Goal: Book appointment/travel/reservation

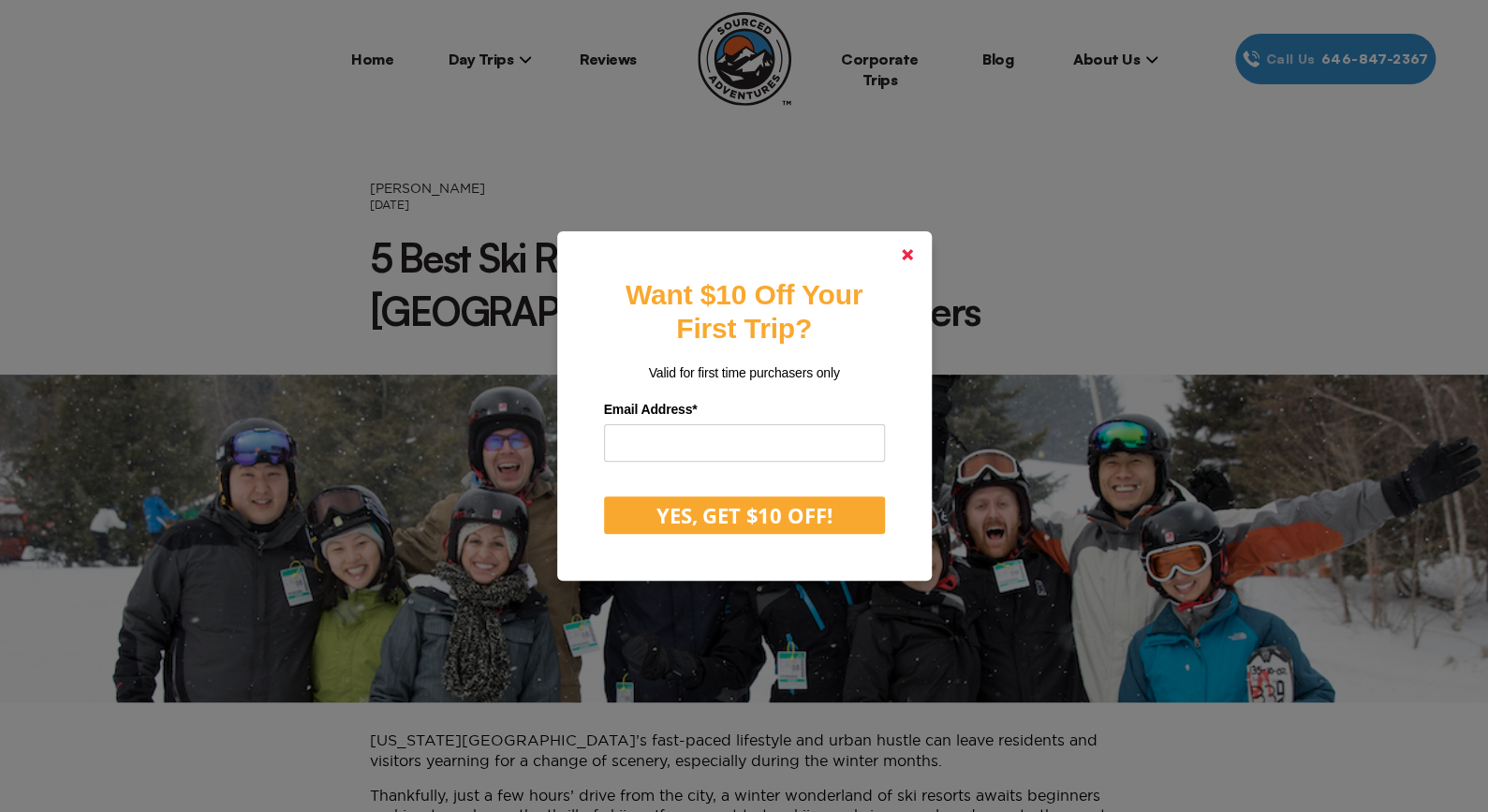
click at [908, 254] on icon at bounding box center [906, 254] width 11 height 11
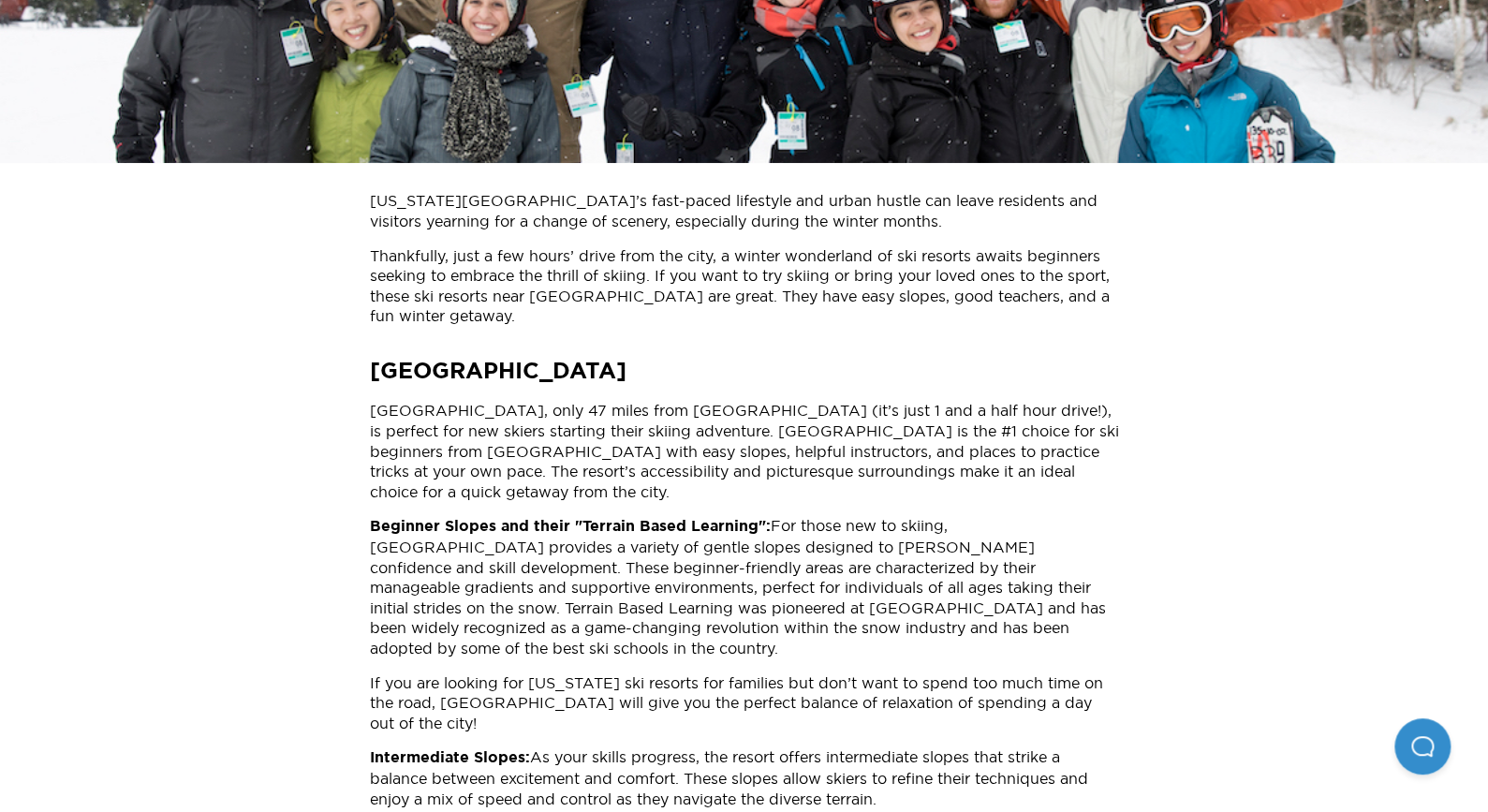
scroll to position [562, 0]
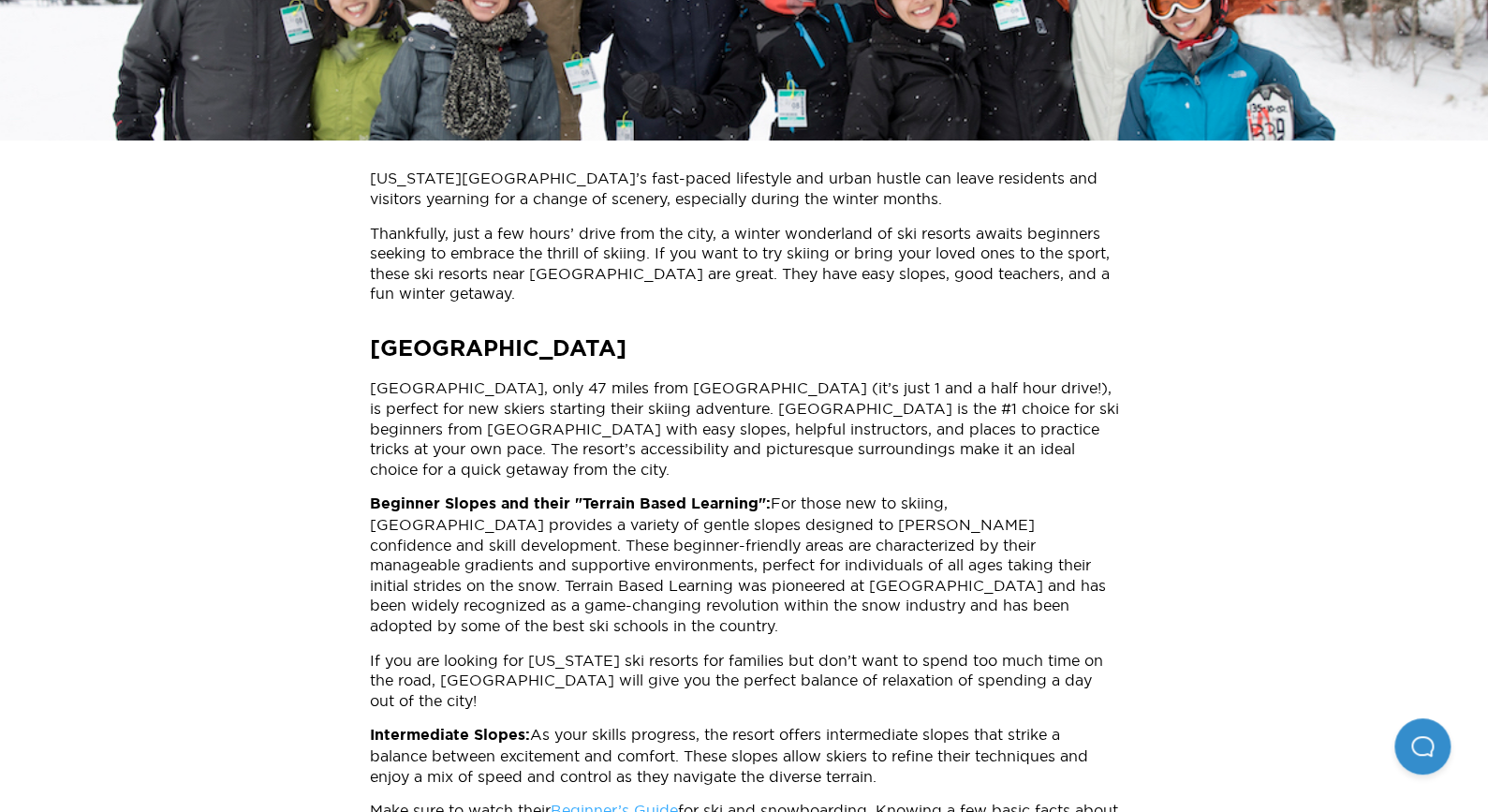
drag, startPoint x: 371, startPoint y: 286, endPoint x: 813, endPoint y: 287, distance: 442.0
click at [813, 332] on h2 "Mountain Creek Resort" at bounding box center [744, 348] width 749 height 32
copy strong "Mountain Creek Resort"
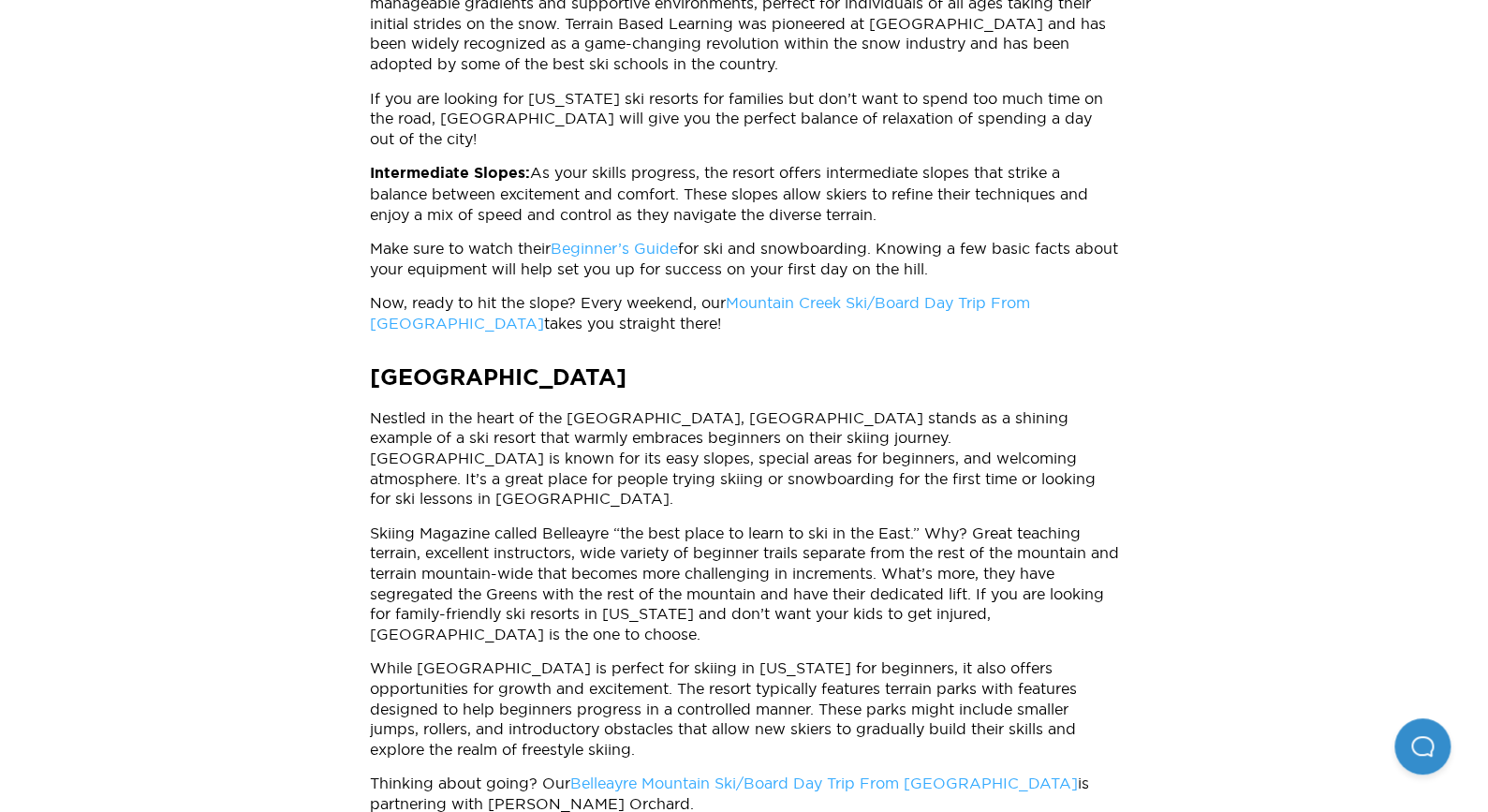
drag, startPoint x: 373, startPoint y: 304, endPoint x: 792, endPoint y: 304, distance: 419.0
click at [792, 361] on h2 "Belleayre Mountain Resort" at bounding box center [744, 377] width 749 height 32
copy strong "Belleayre Mountain Resort"
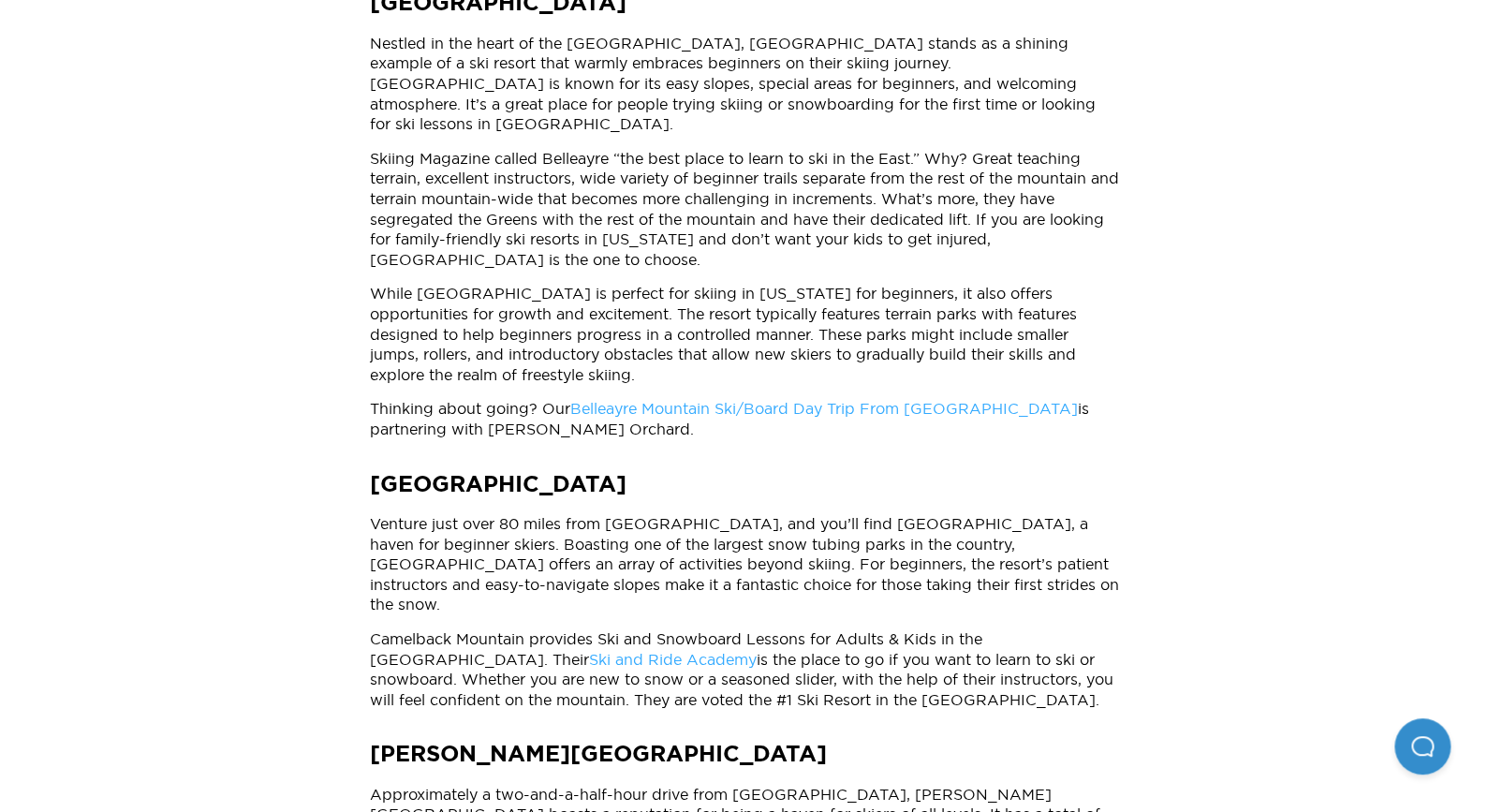
drag, startPoint x: 371, startPoint y: 388, endPoint x: 997, endPoint y: 375, distance: 626.1
click at [1007, 468] on h2 "Camelback Mountain Resort" at bounding box center [744, 484] width 749 height 32
copy strong "Camelback Mountain Resort"
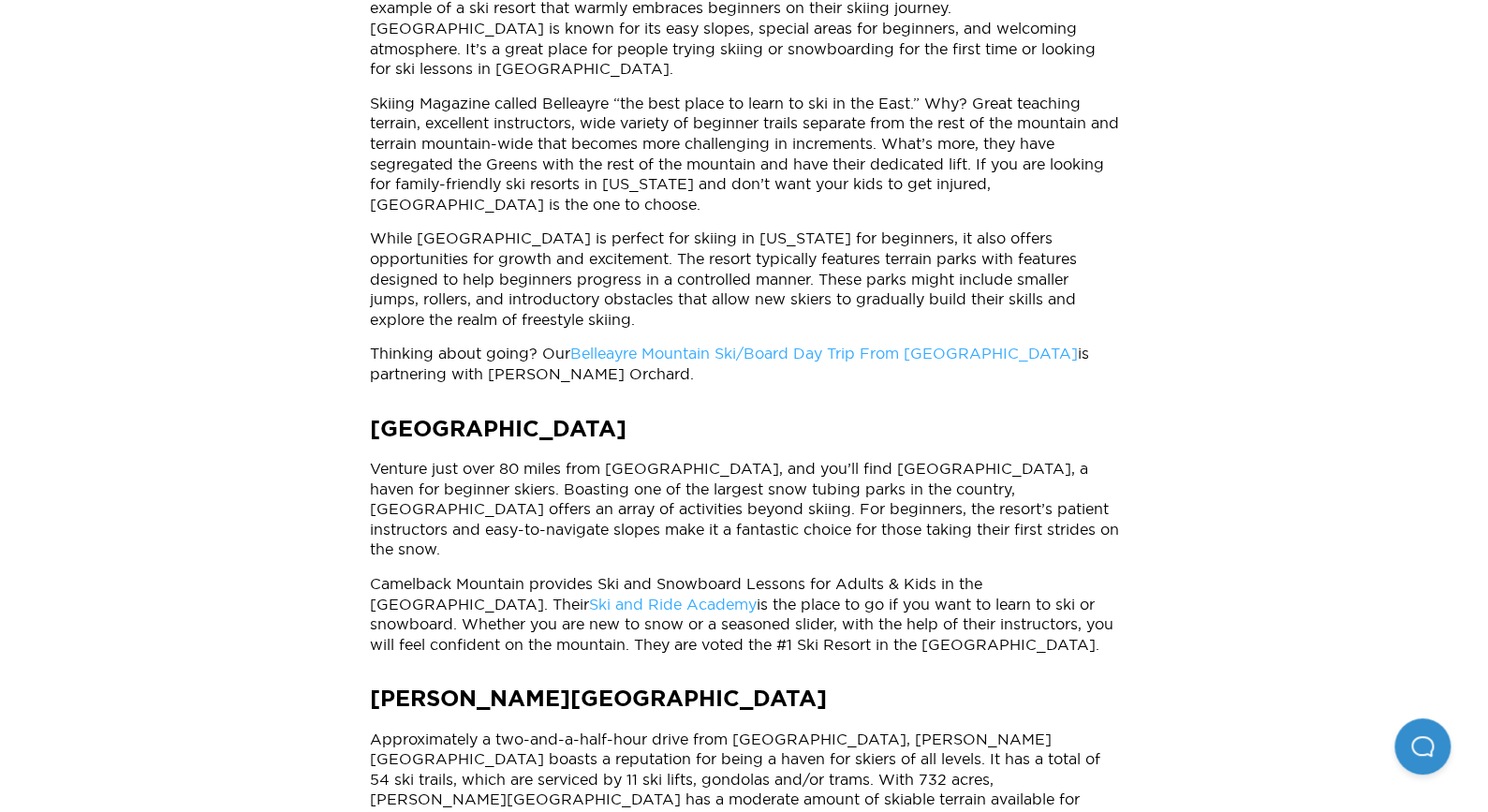
scroll to position [1872, 0]
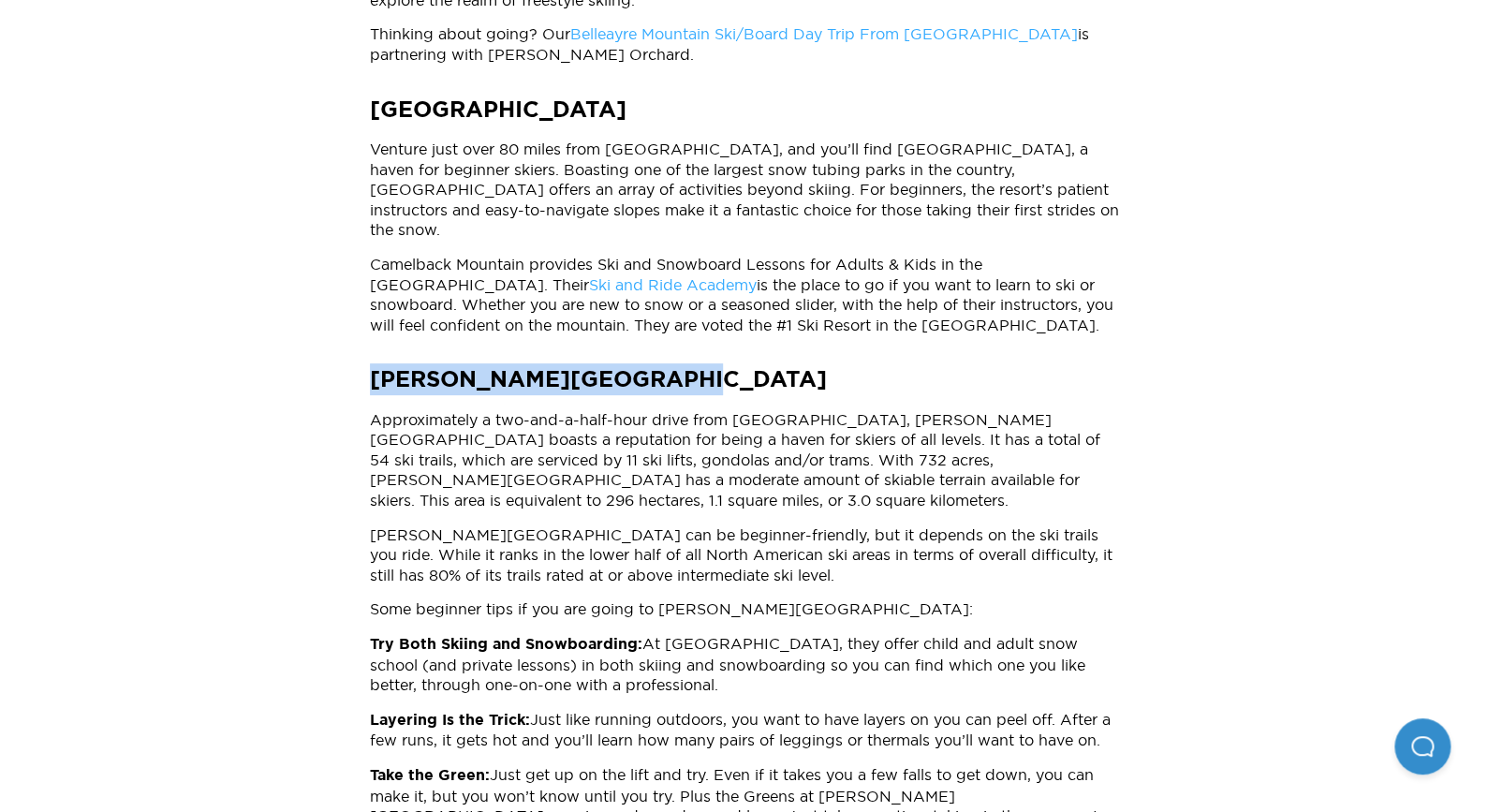
drag, startPoint x: 373, startPoint y: 259, endPoint x: 834, endPoint y: 239, distance: 461.4
click at [834, 239] on div "New York City’s fast-paced lifestyle and urban hustle can leave residents and v…" at bounding box center [744, 197] width 787 height 2679
copy strong "Windham Mountain Resort"
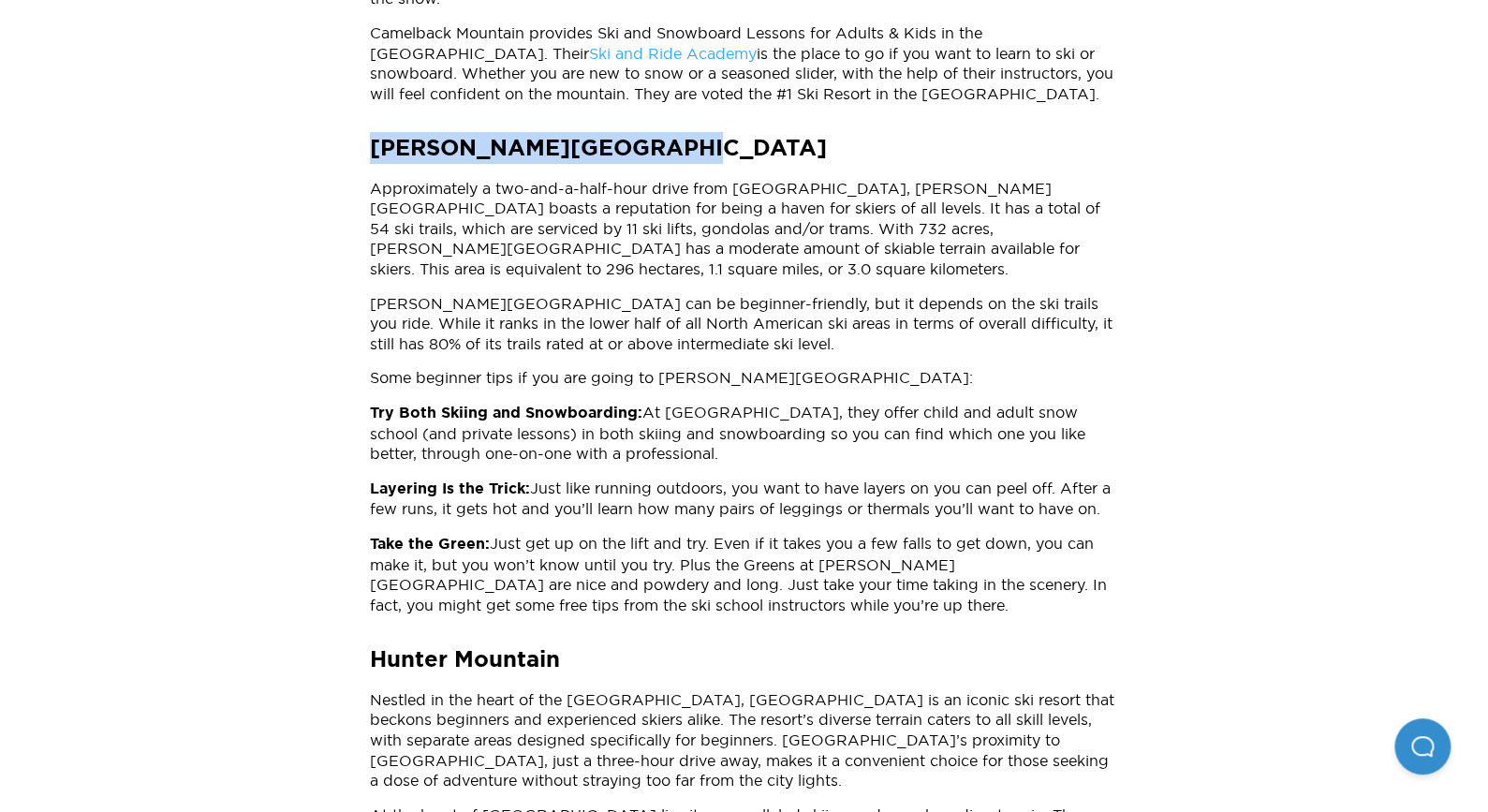
scroll to position [2247, 0]
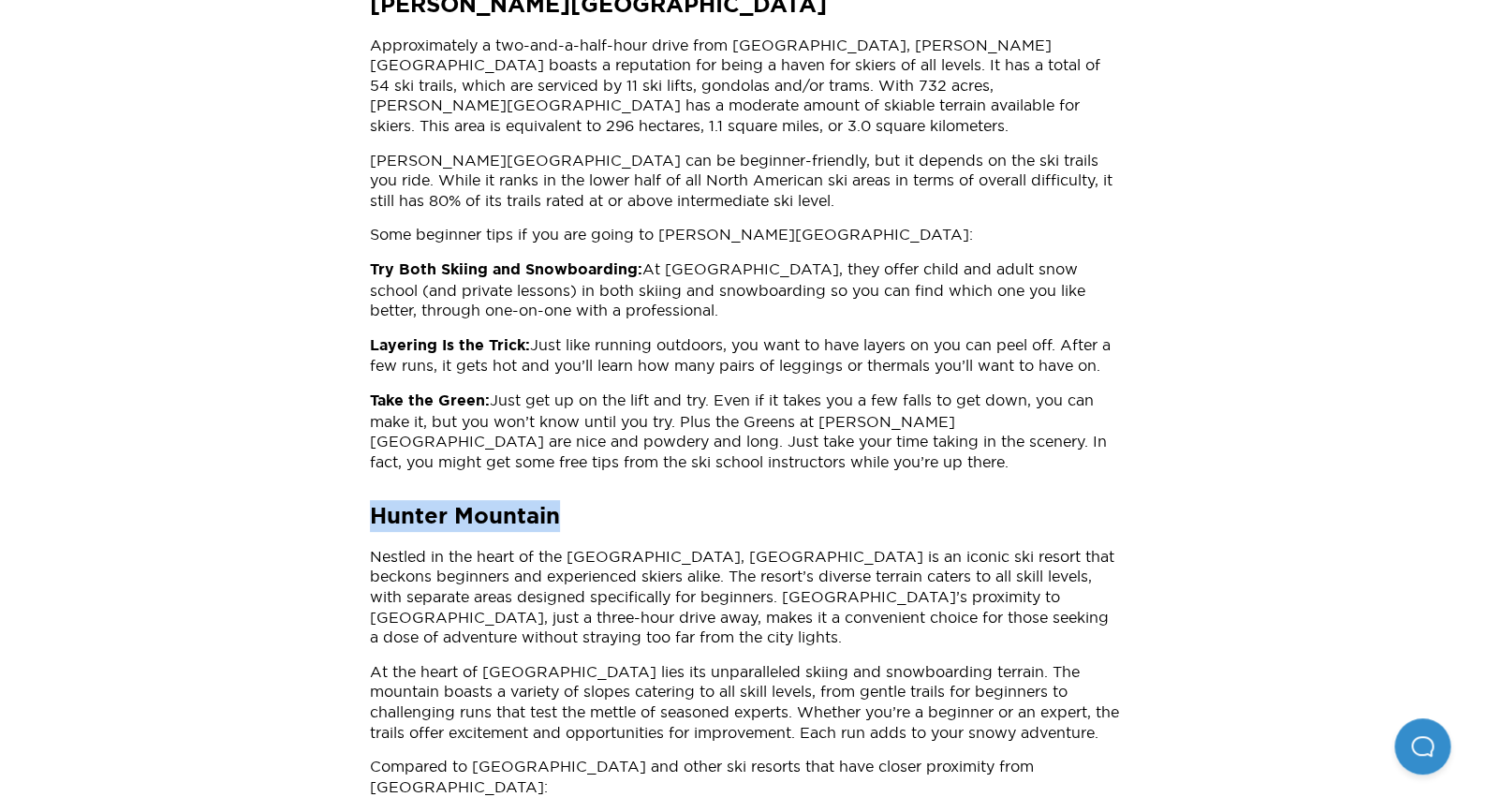
drag, startPoint x: 374, startPoint y: 394, endPoint x: 701, endPoint y: 380, distance: 327.3
copy strong "Hunter Mountain"
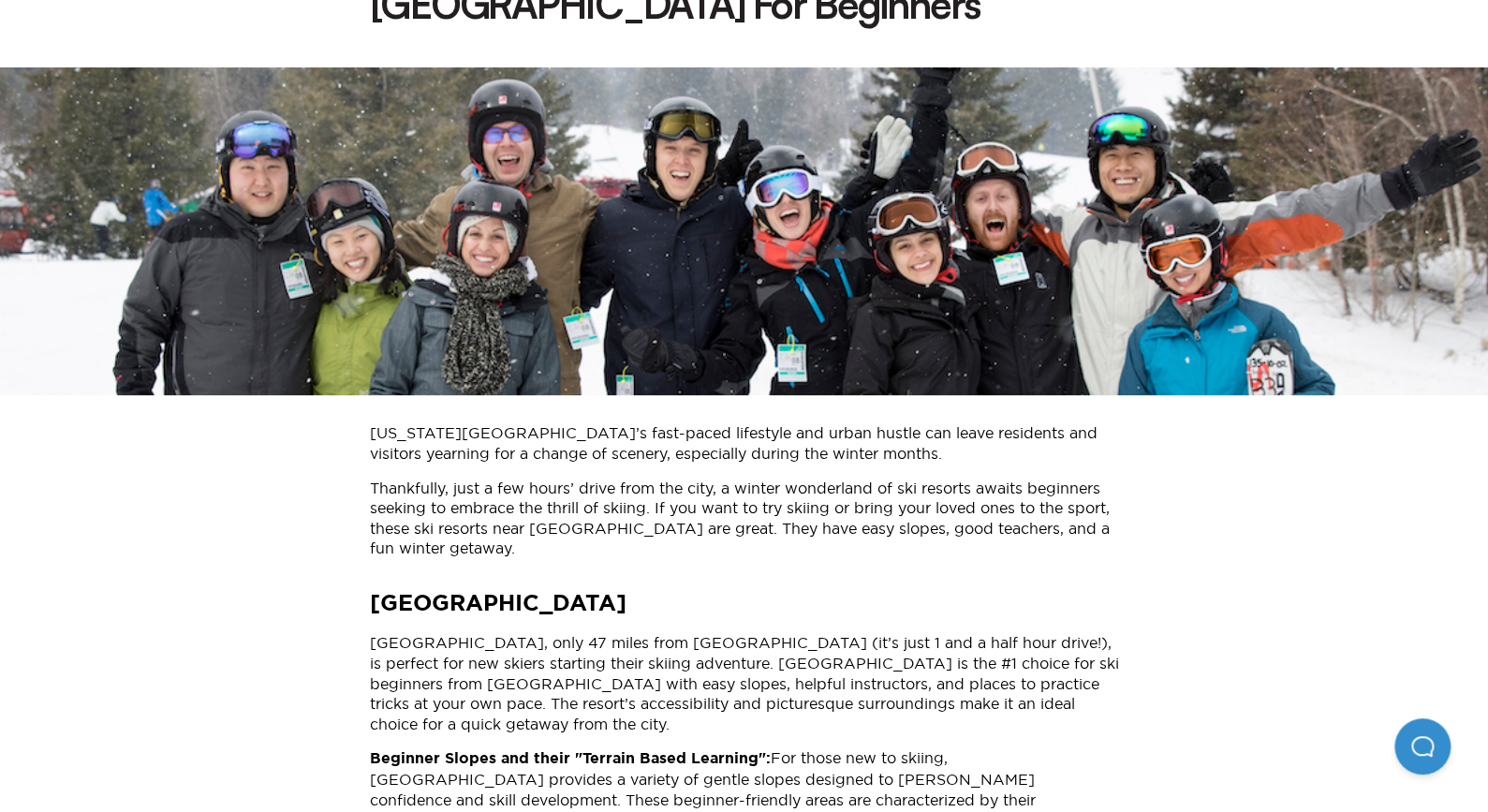
scroll to position [374, 0]
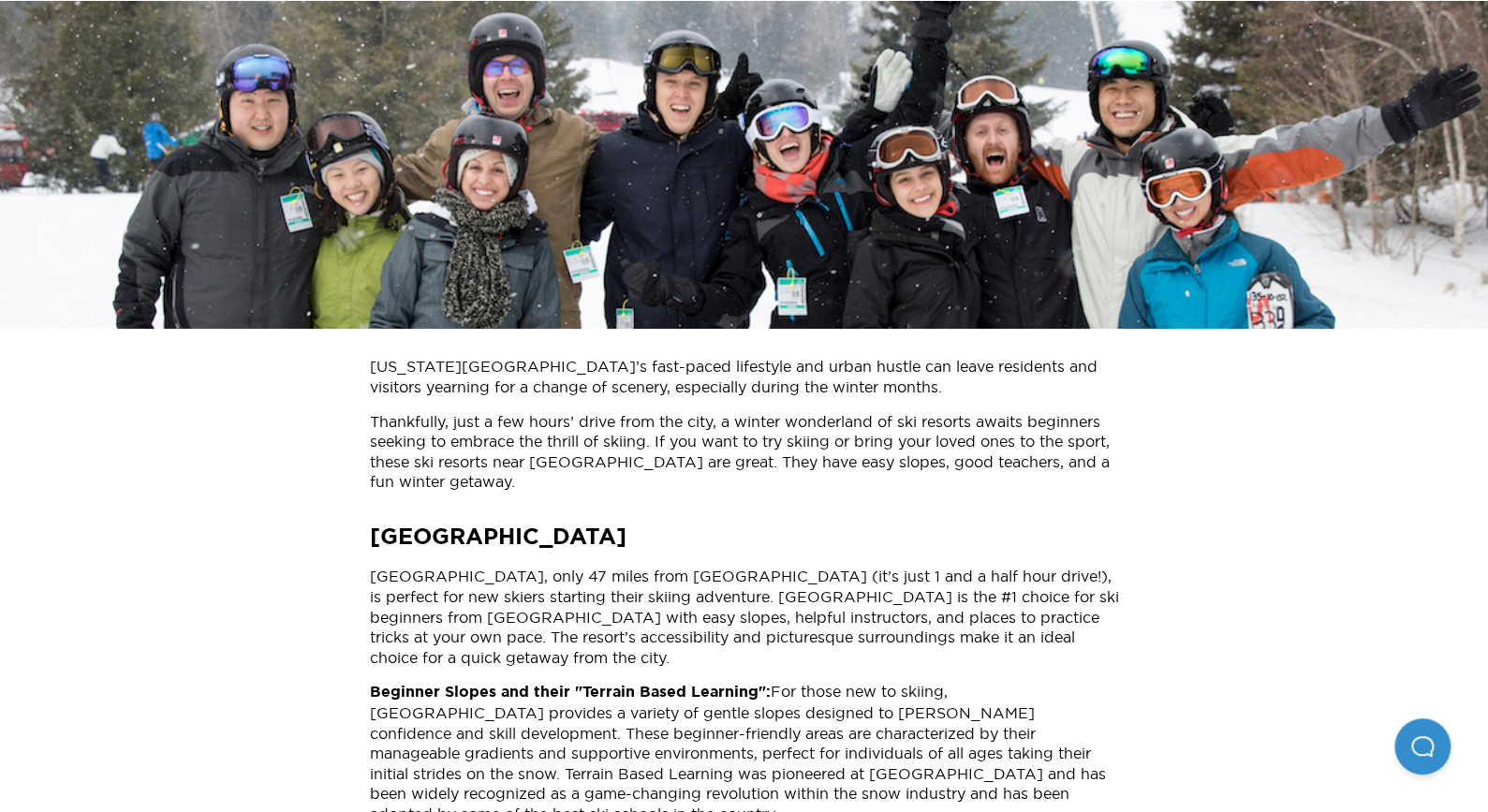
drag, startPoint x: 369, startPoint y: 477, endPoint x: 723, endPoint y: 466, distance: 354.2
click at [723, 520] on h2 "Mountain Creek Resort" at bounding box center [744, 536] width 749 height 32
copy strong "Mountain Creek Resort"
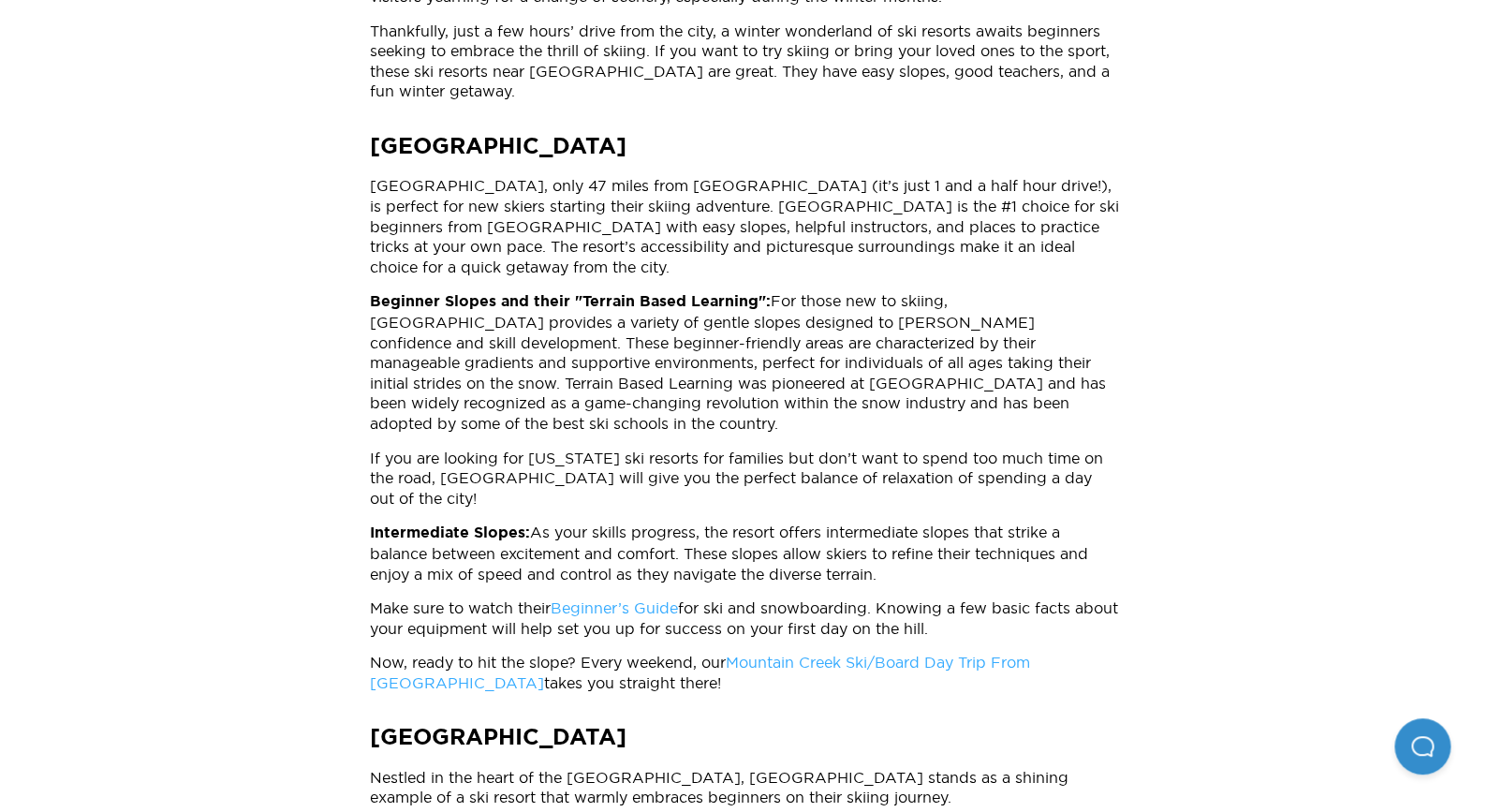
scroll to position [842, 0]
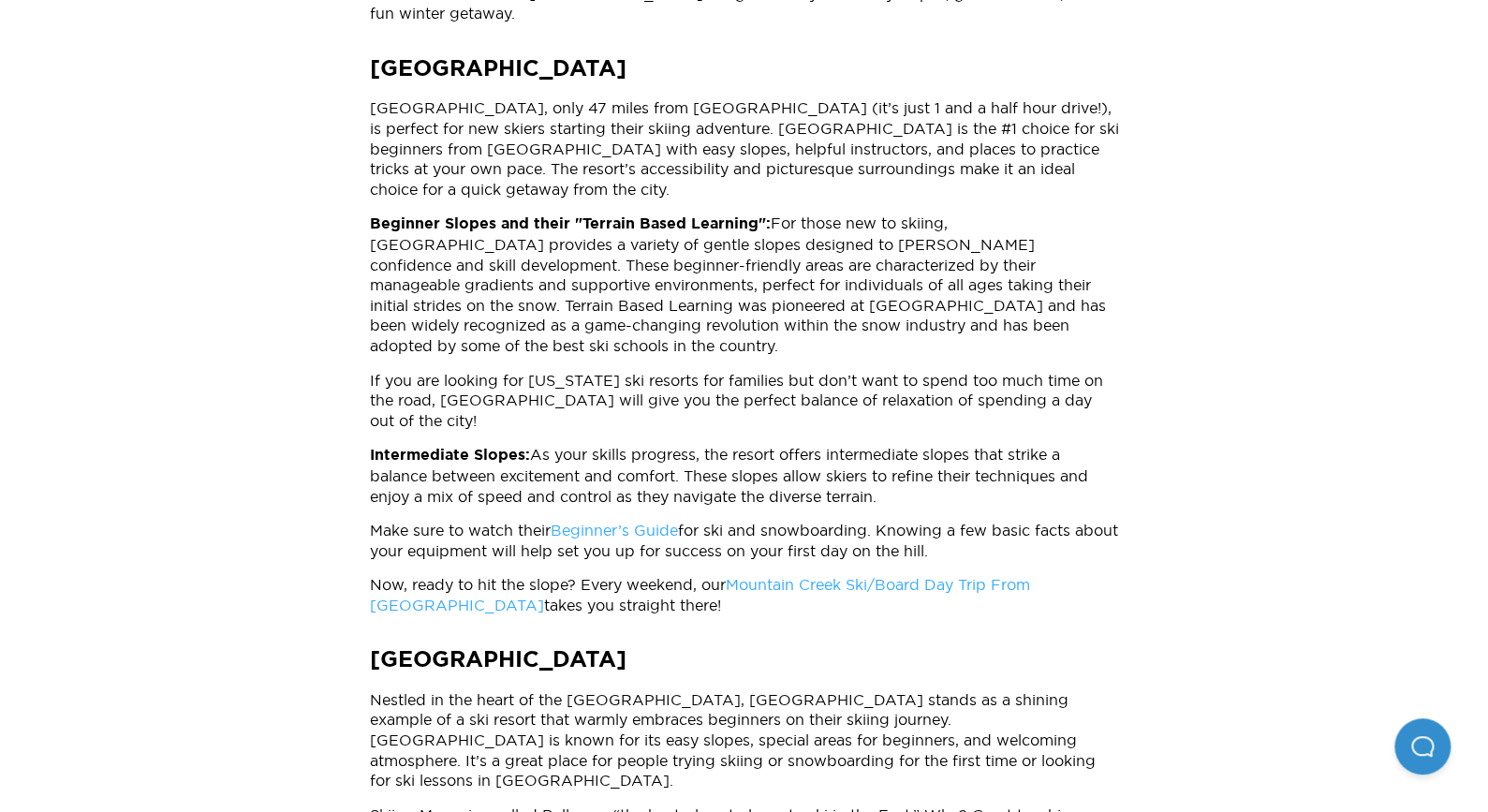
click at [903, 576] on link "Mountain Creek Ski/Board Day Trip From NYC" at bounding box center [699, 594] width 660 height 38
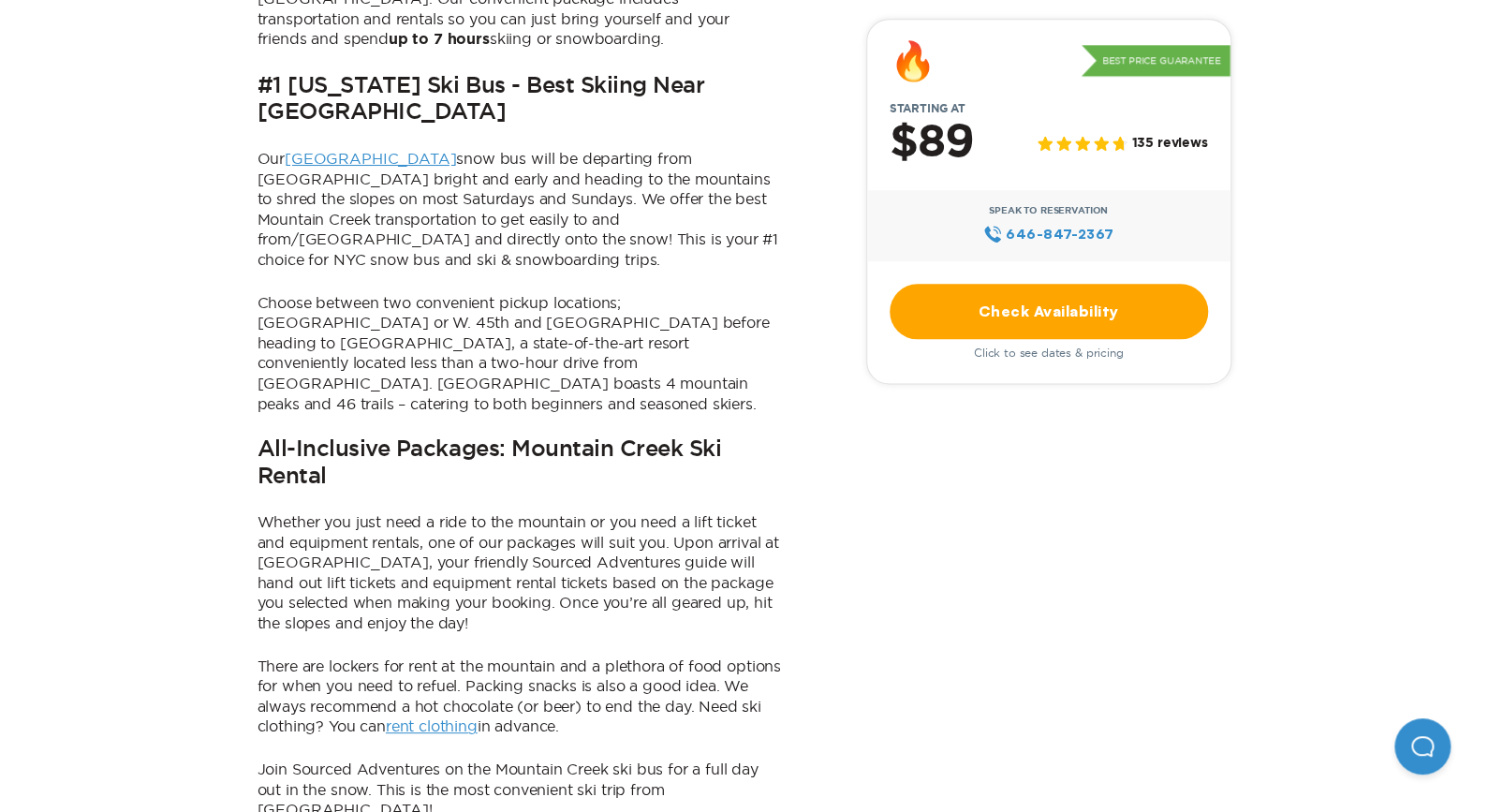
scroll to position [1124, 0]
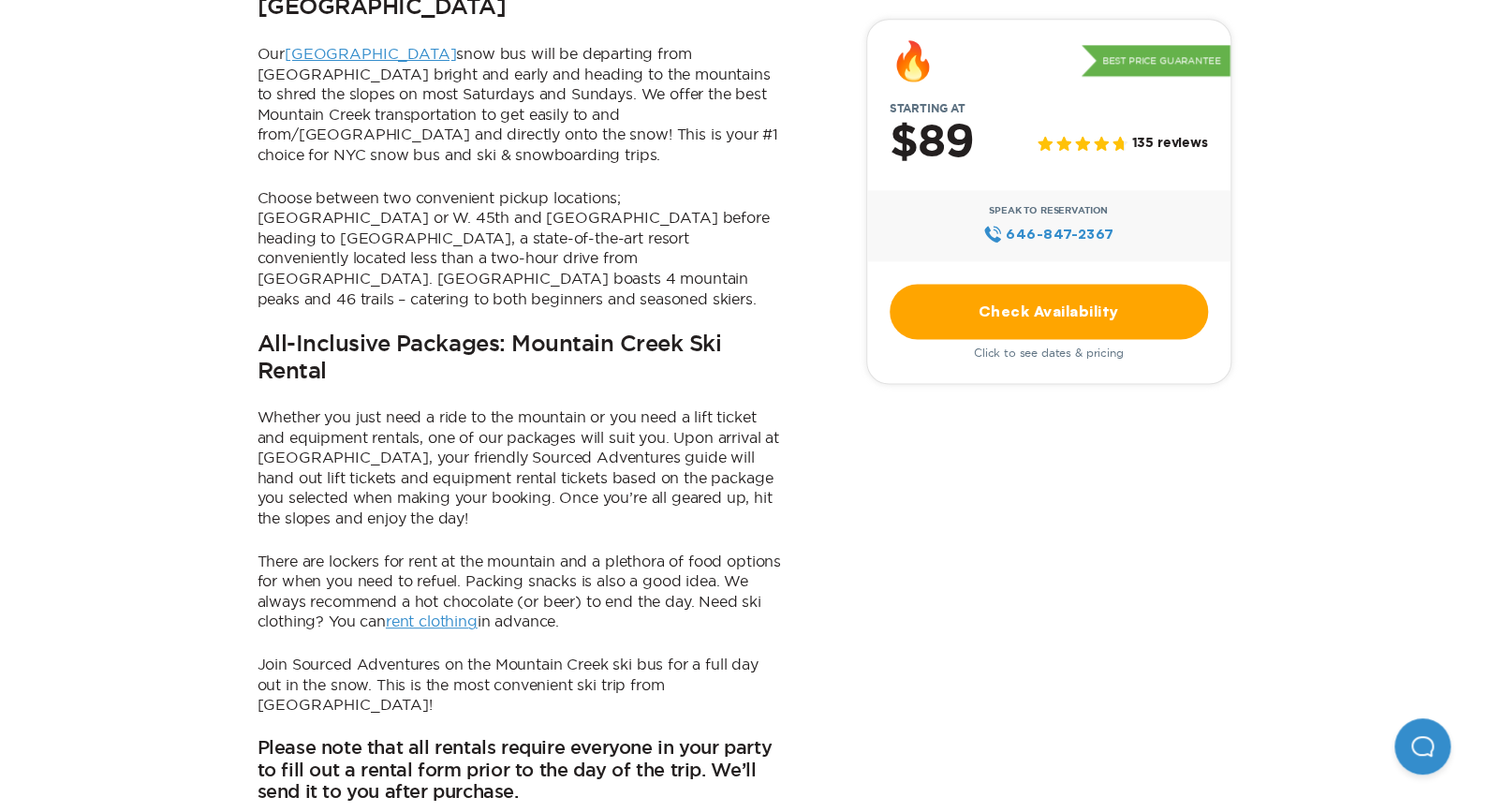
click at [1090, 308] on link "Check Availability" at bounding box center [1049, 312] width 319 height 55
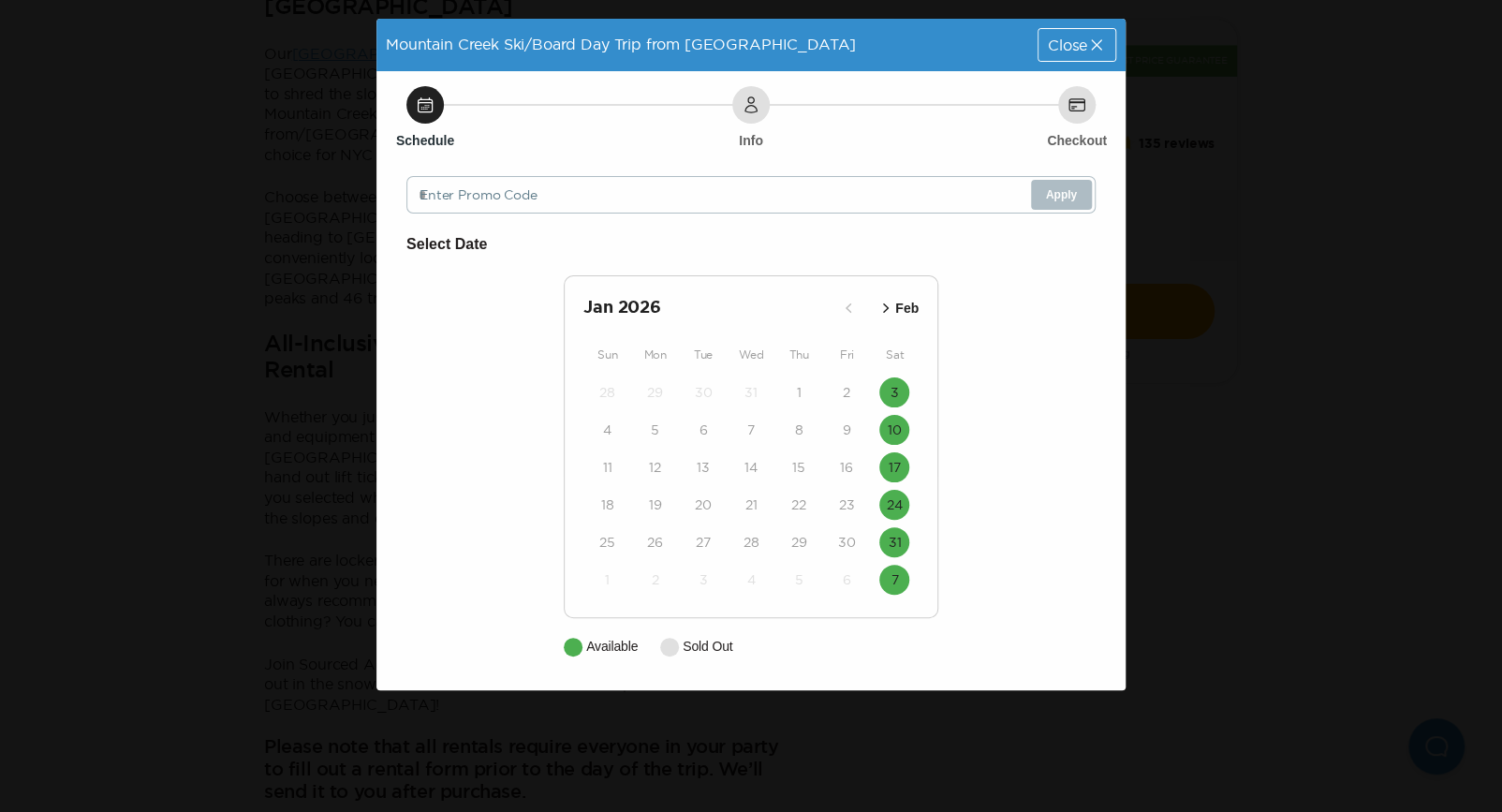
click at [890, 307] on icon "button" at bounding box center [886, 308] width 19 height 19
click at [895, 429] on time "14" at bounding box center [893, 429] width 13 height 19
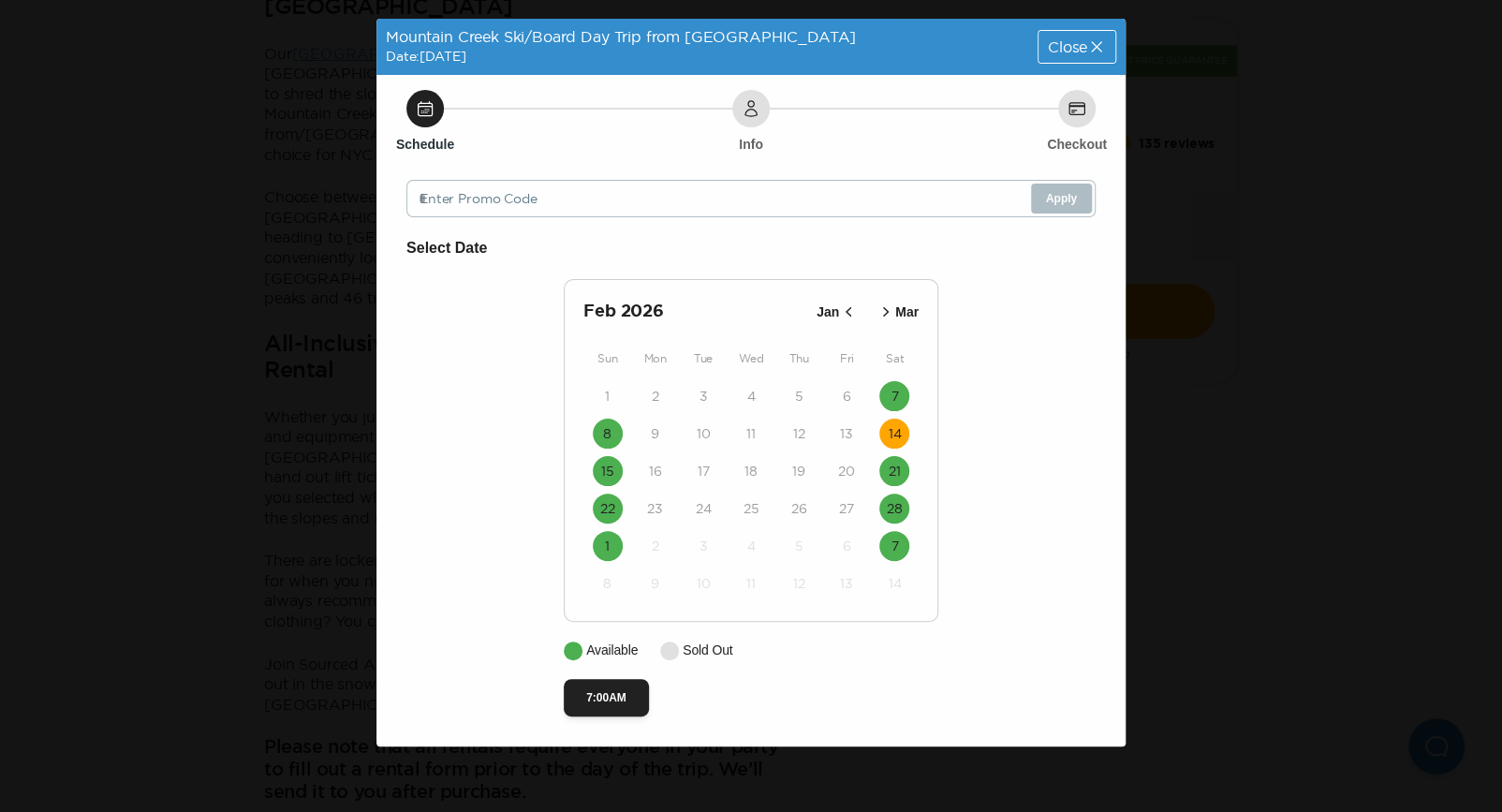
click at [672, 654] on div at bounding box center [669, 650] width 19 height 19
click at [622, 696] on button "7:00AM" at bounding box center [607, 697] width 85 height 38
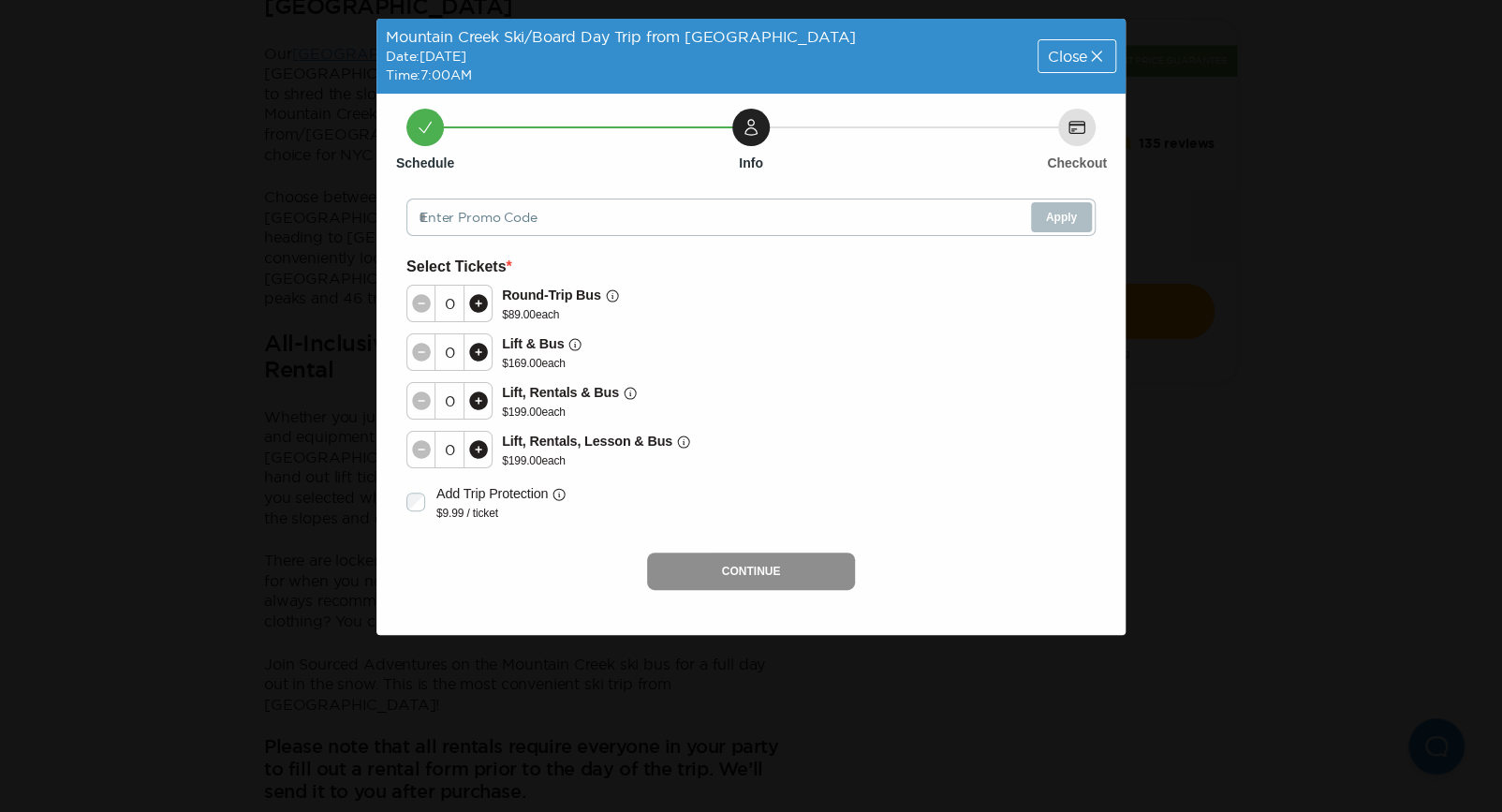
click at [473, 453] on icon at bounding box center [478, 449] width 19 height 19
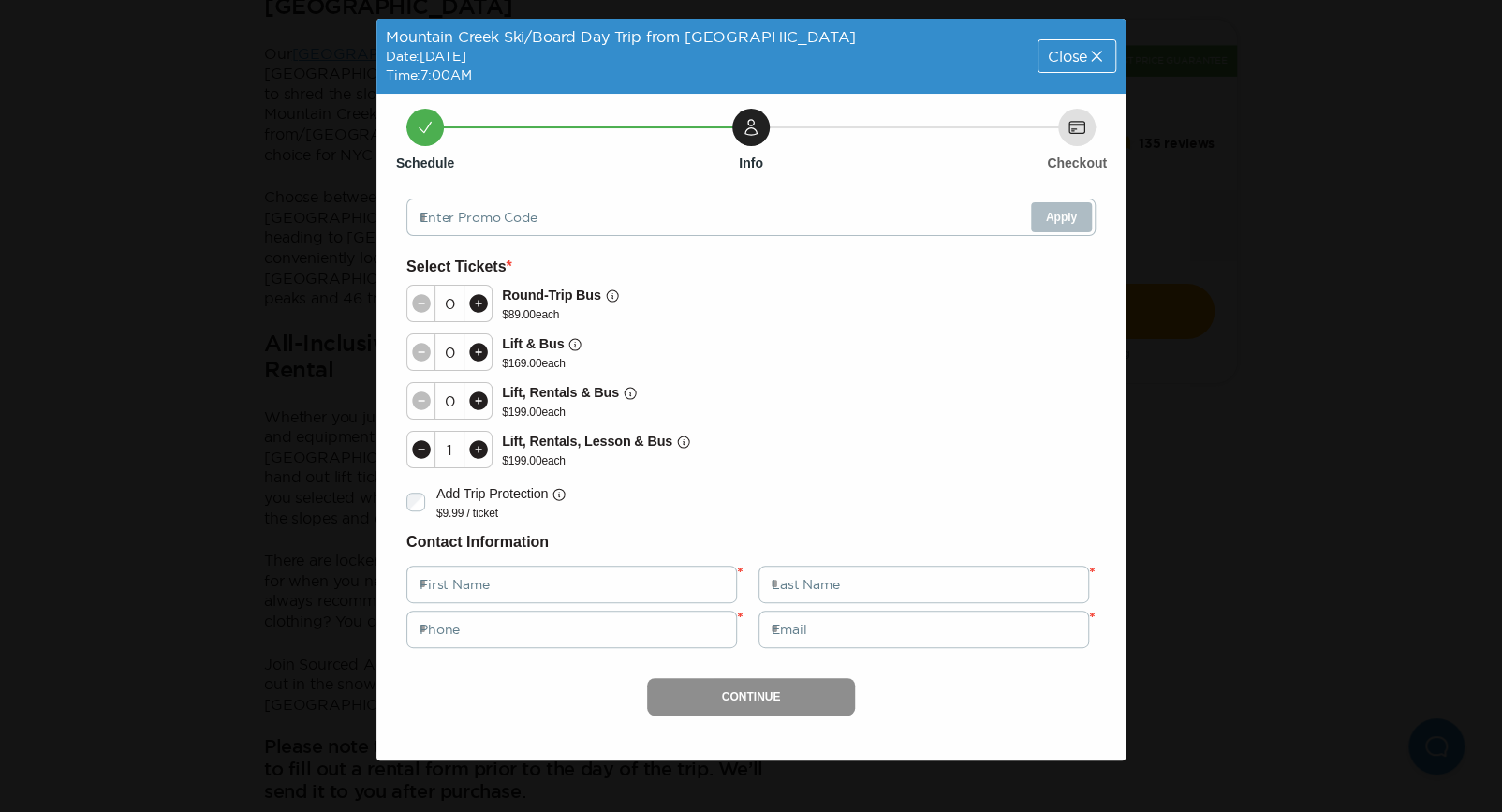
click at [473, 453] on icon at bounding box center [478, 449] width 19 height 19
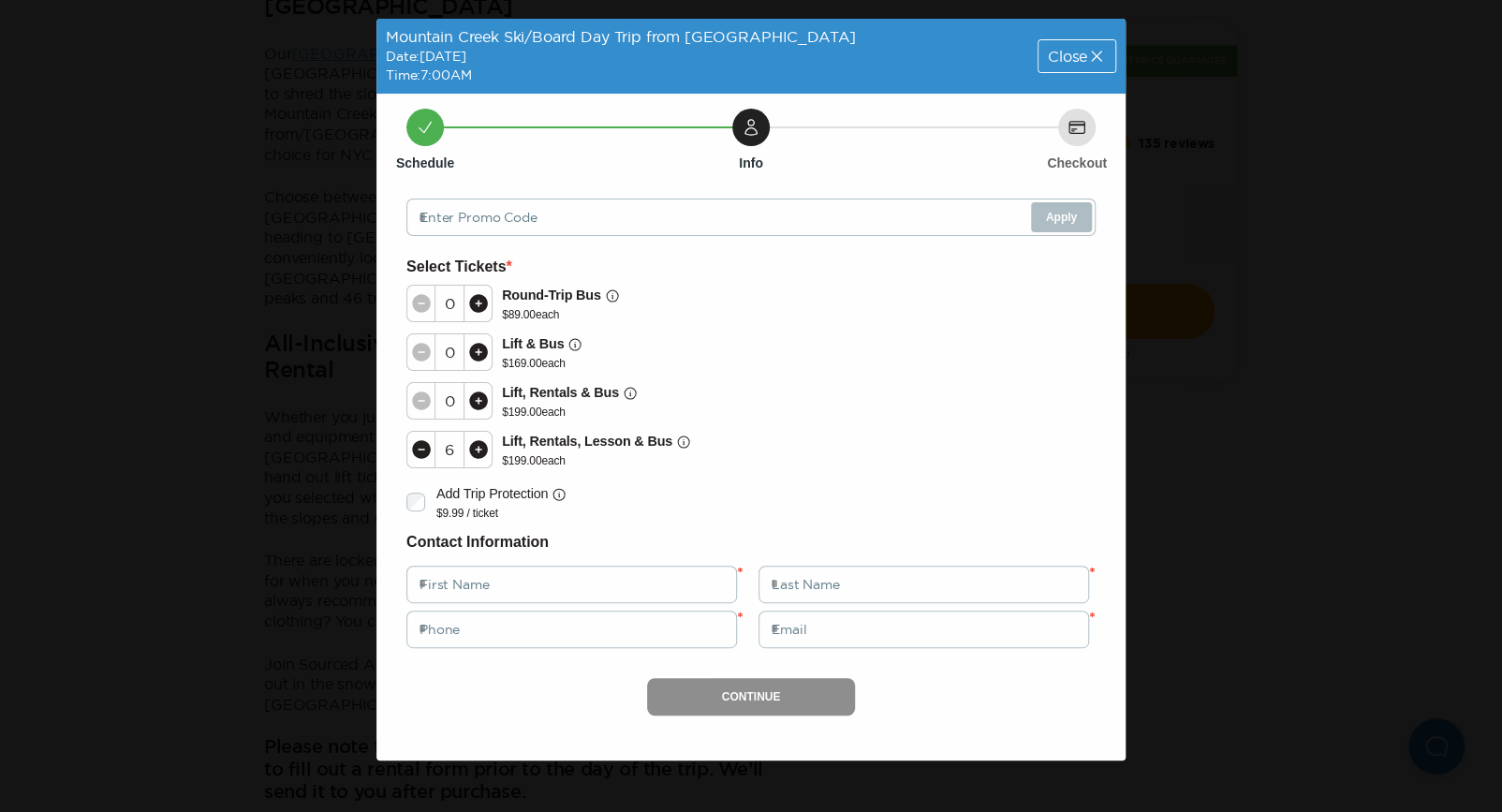
click at [473, 453] on icon at bounding box center [478, 449] width 19 height 19
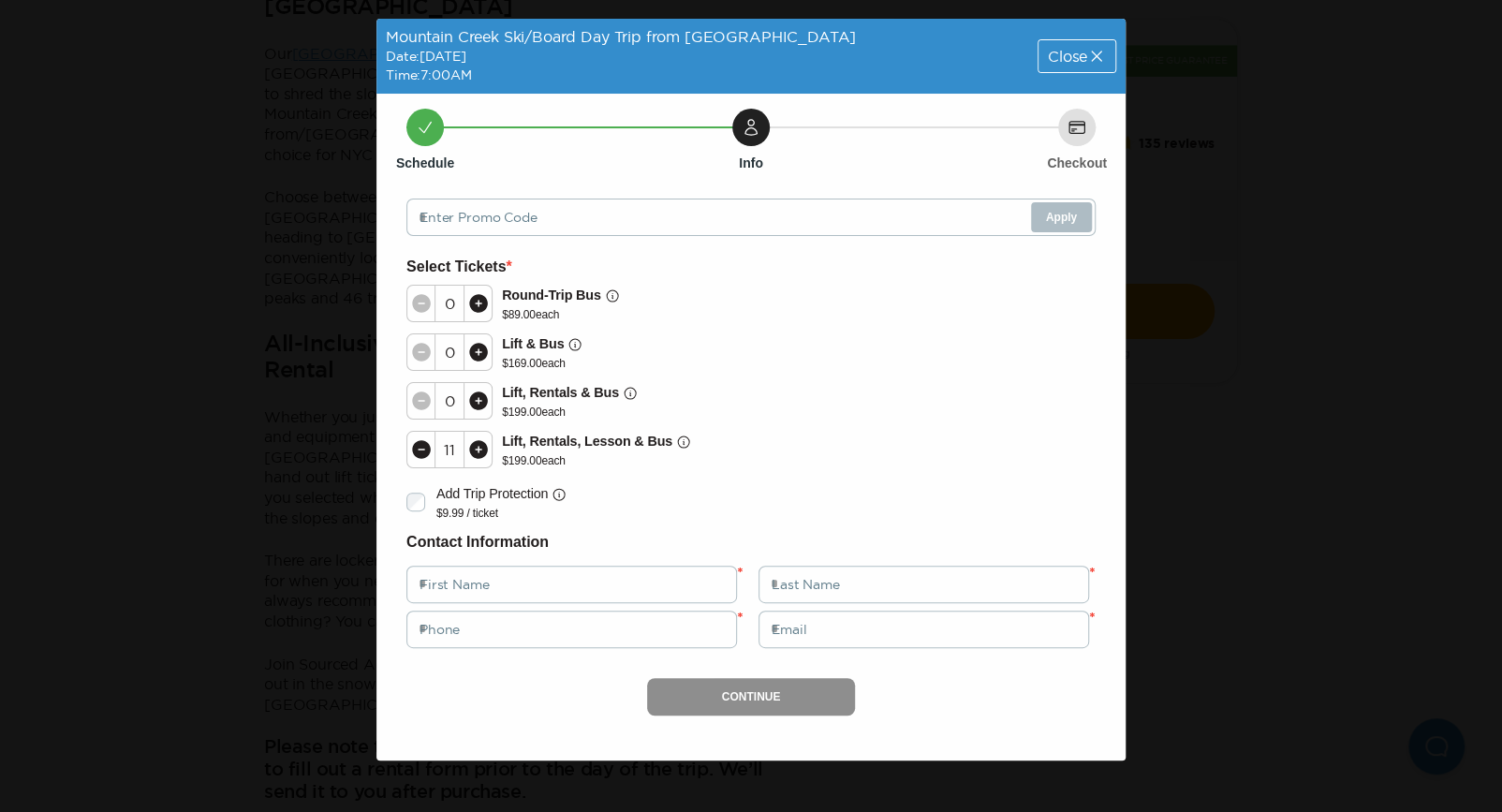
click at [473, 453] on icon at bounding box center [478, 449] width 19 height 19
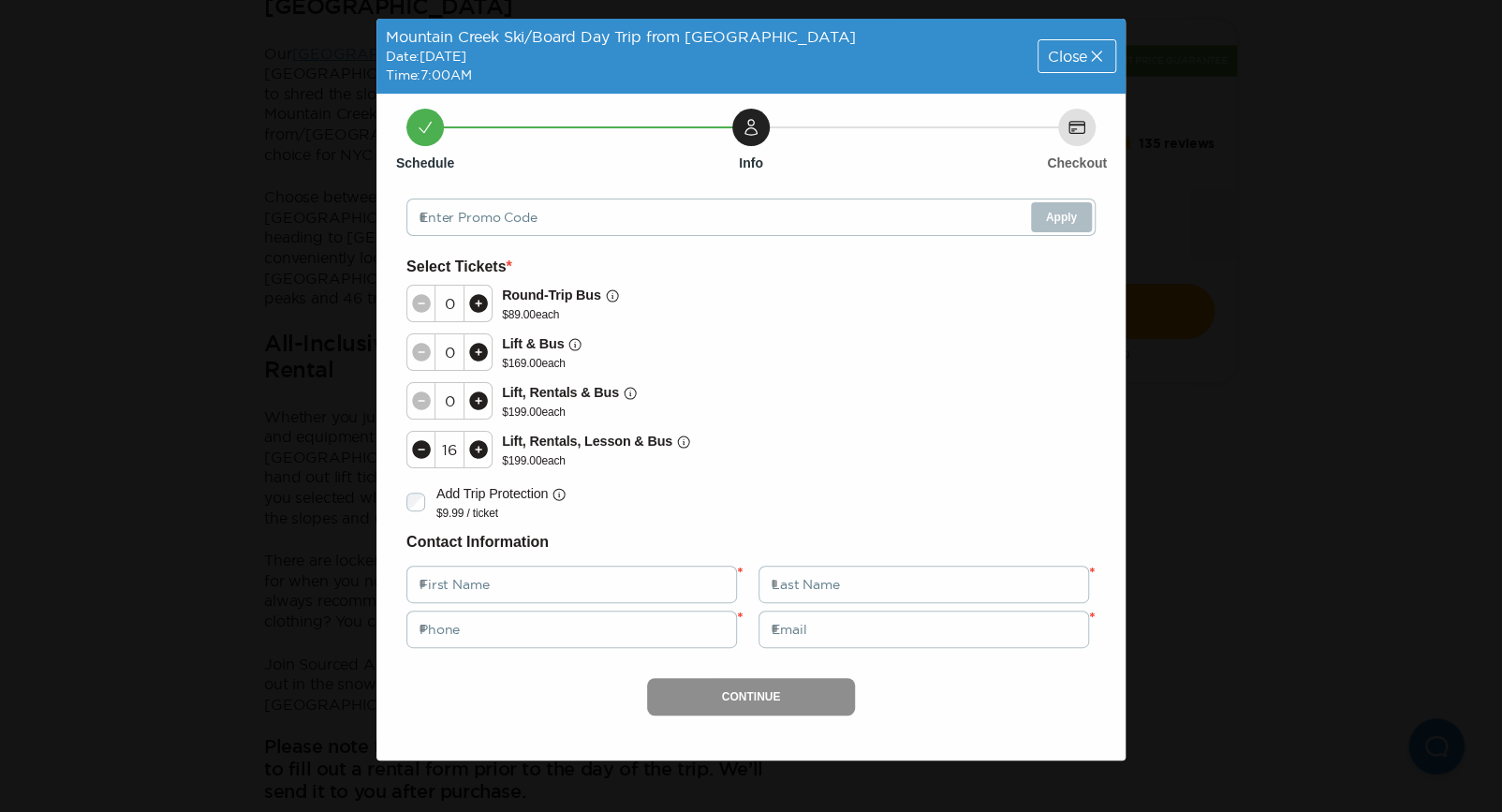
click at [1048, 52] on span "Close" at bounding box center [1068, 55] width 40 height 15
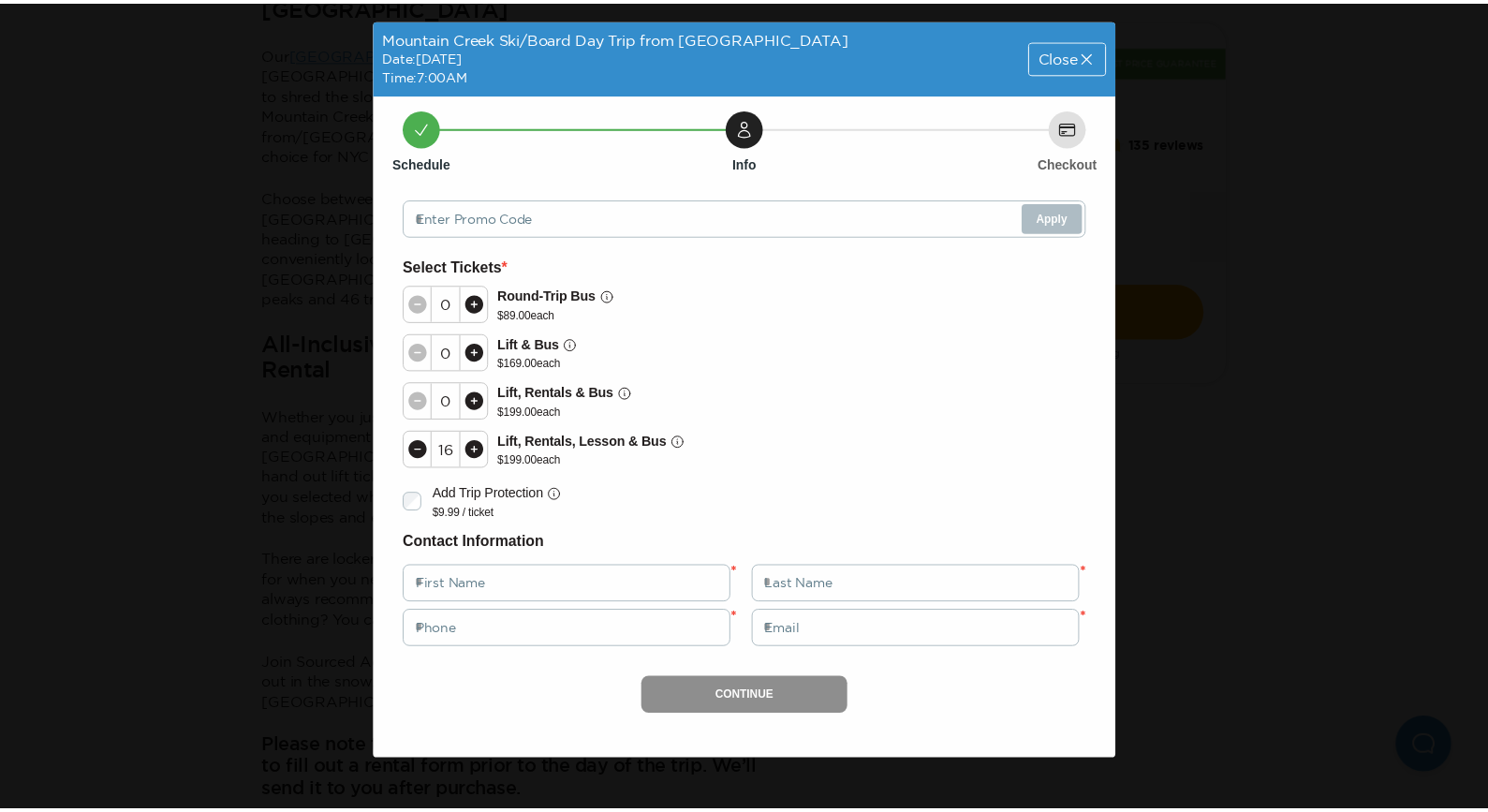
scroll to position [1124, 0]
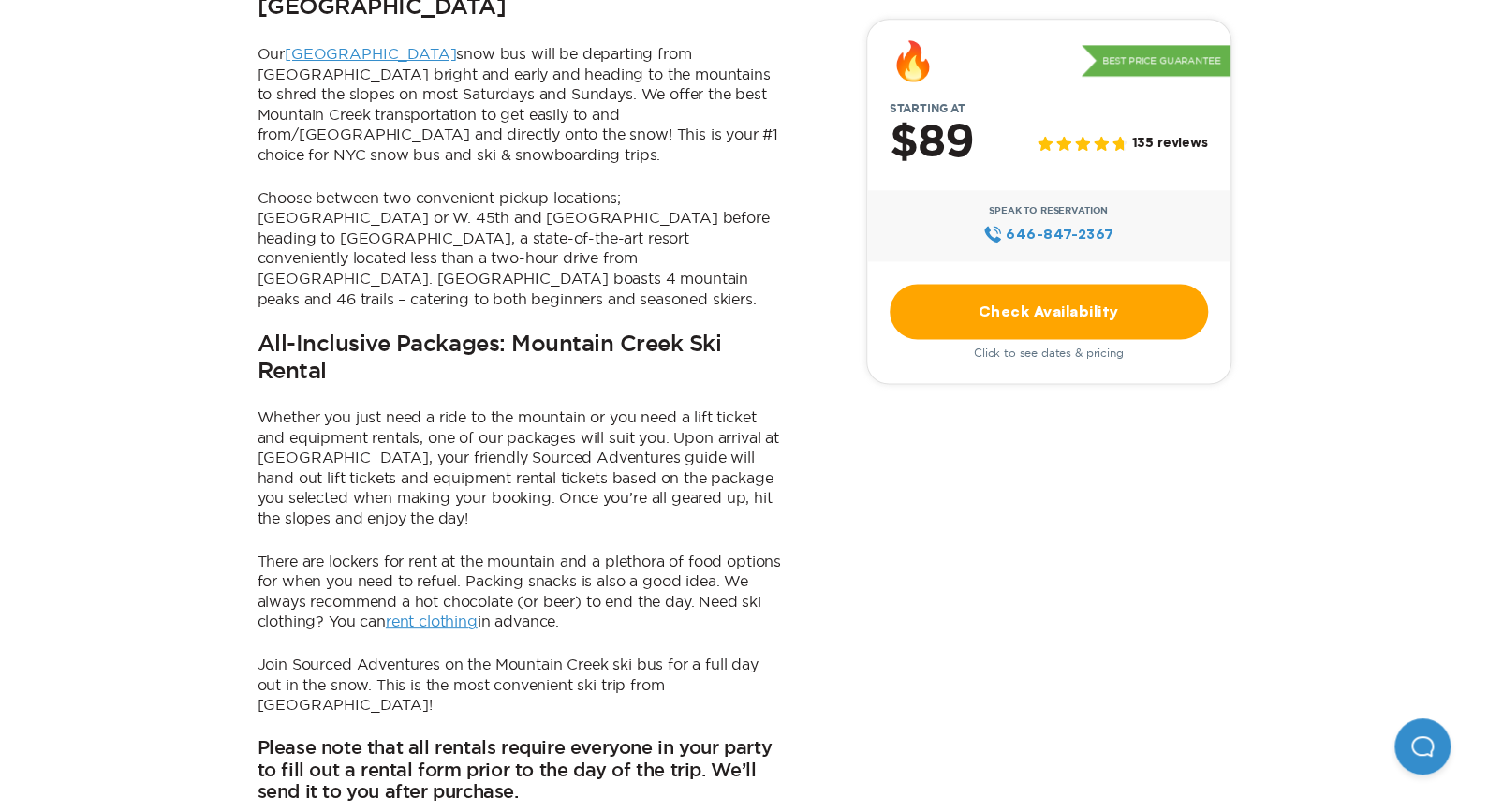
click at [1066, 354] on span "Click to see dates & pricing" at bounding box center [1048, 352] width 149 height 13
click at [1017, 358] on span "Click to see dates & pricing" at bounding box center [1048, 352] width 149 height 13
click at [453, 612] on link "rent clothing" at bounding box center [431, 620] width 92 height 17
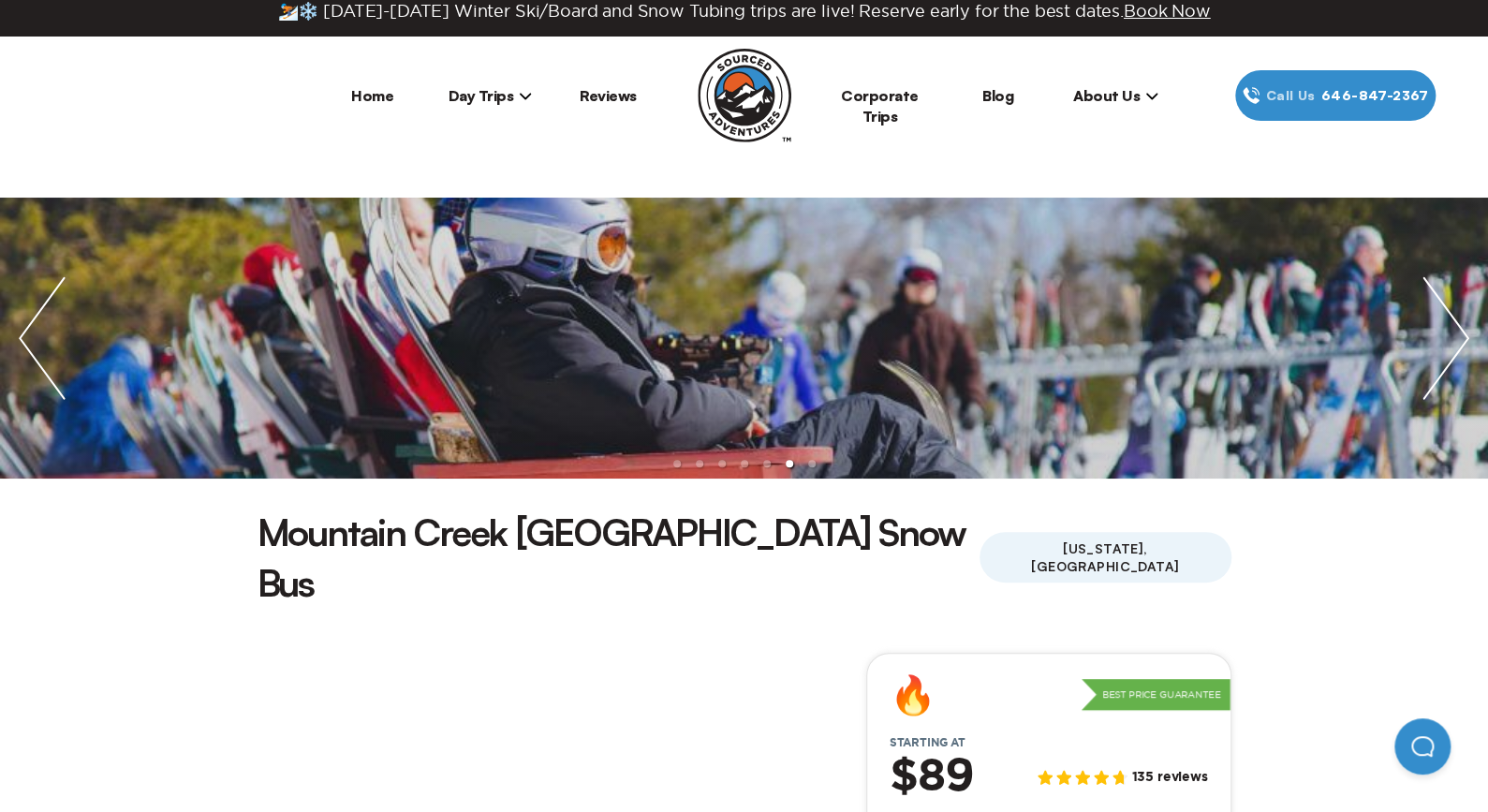
scroll to position [0, 0]
